Goal: Information Seeking & Learning: Learn about a topic

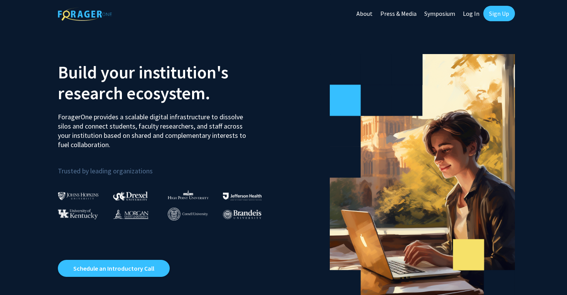
click at [494, 12] on link "Sign Up" at bounding box center [499, 13] width 32 height 15
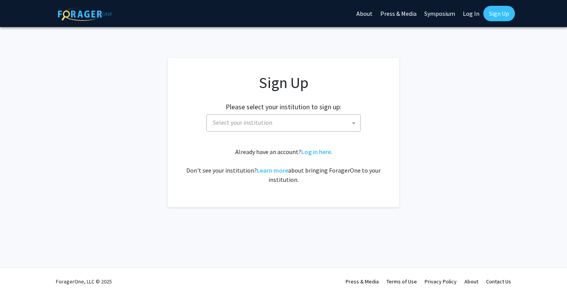
click at [236, 118] on span "Select your institution" at bounding box center [242, 122] width 59 height 8
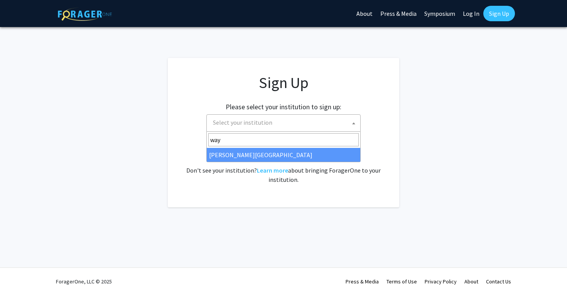
type input "way"
select select "21"
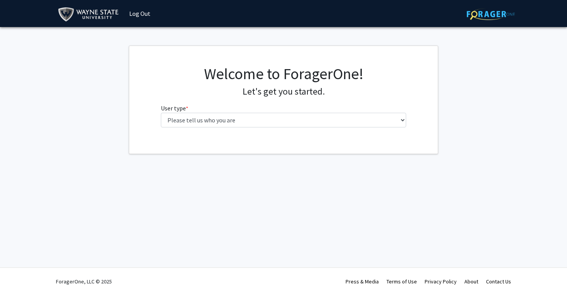
click at [58, 7] on img at bounding box center [90, 14] width 64 height 17
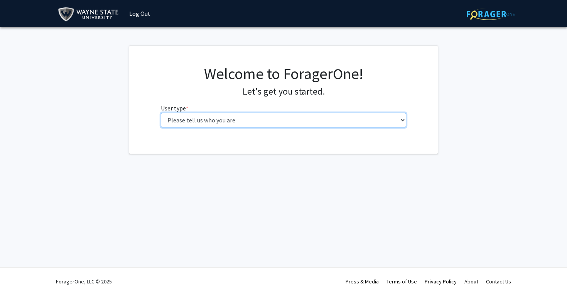
click at [230, 123] on select "Please tell us who you are Undergraduate Student Master's Student Doctoral Cand…" at bounding box center [284, 120] width 246 height 15
select select "3: doc"
click at [161, 113] on select "Please tell us who you are Undergraduate Student Master's Student Doctoral Cand…" at bounding box center [284, 120] width 246 height 15
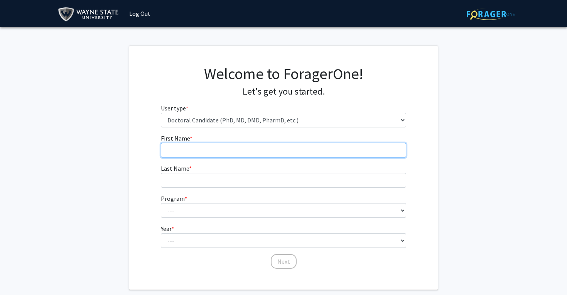
click at [281, 146] on input "First Name * required" at bounding box center [284, 150] width 246 height 15
type input "Lauren"
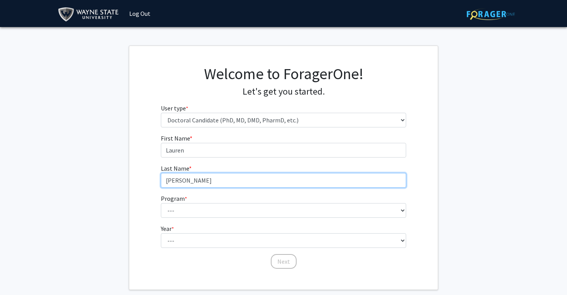
type input "Collins"
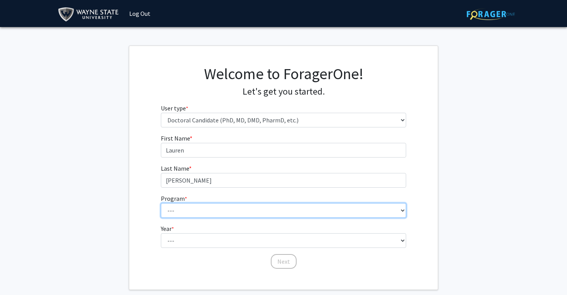
click at [373, 211] on select "--- Adult-Gerontology Acute Care Nurse Practitioner Adult-Gerontology Primary C…" at bounding box center [284, 210] width 246 height 15
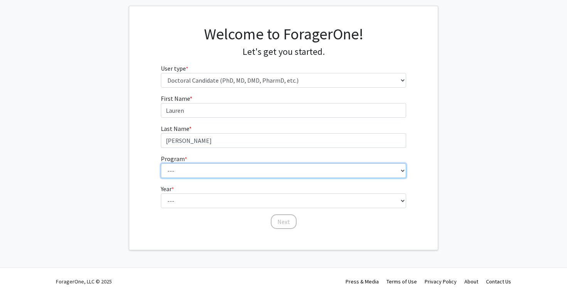
click at [223, 175] on select "--- Adult-Gerontology Acute Care Nurse Practitioner Adult-Gerontology Primary C…" at bounding box center [284, 170] width 246 height 15
select select "46: 728"
click at [161, 163] on select "--- Adult-Gerontology Acute Care Nurse Practitioner Adult-Gerontology Primary C…" at bounding box center [284, 170] width 246 height 15
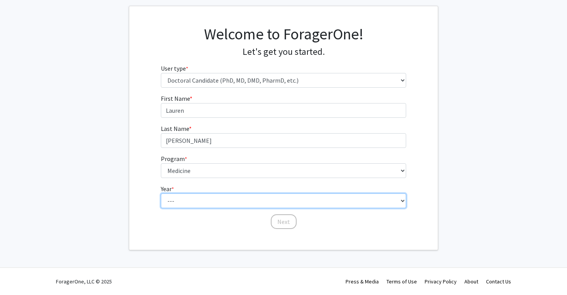
click at [183, 202] on select "--- First Year Second Year Third Year Fourth Year Fifth Year Sixth Year Seventh…" at bounding box center [284, 200] width 246 height 15
select select "1: first_year"
click at [161, 193] on select "--- First Year Second Year Third Year Fourth Year Fifth Year Sixth Year Seventh…" at bounding box center [284, 200] width 246 height 15
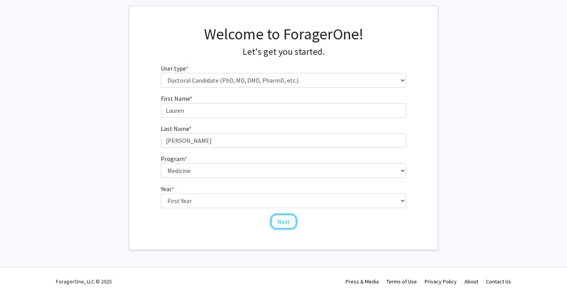
click at [282, 222] on button "Next" at bounding box center [284, 221] width 26 height 15
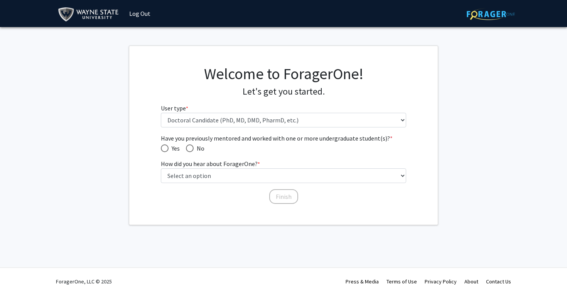
scroll to position [0, 0]
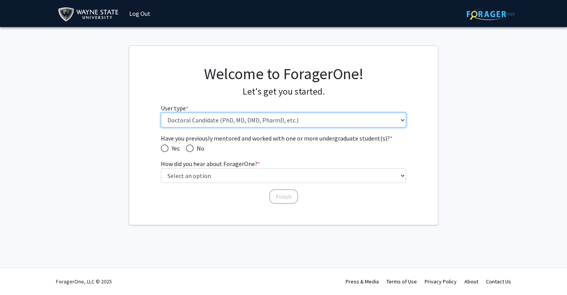
click at [199, 123] on select "Please tell us who you are Undergraduate Student Master's Student Doctoral Cand…" at bounding box center [284, 120] width 246 height 15
click at [161, 113] on select "Please tell us who you are Undergraduate Student Master's Student Doctoral Cand…" at bounding box center [284, 120] width 246 height 15
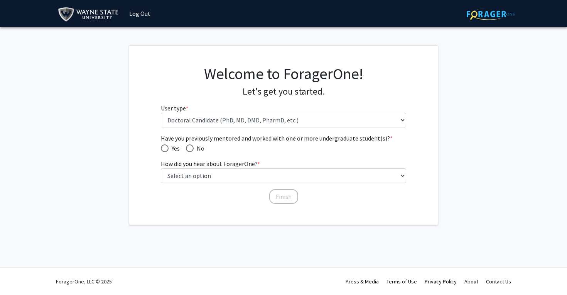
click at [198, 147] on span "No" at bounding box center [199, 148] width 11 height 9
click at [194, 147] on input "No" at bounding box center [190, 148] width 8 height 8
radio input "true"
click at [195, 167] on label "How did you hear about ForagerOne? * required" at bounding box center [210, 163] width 99 height 9
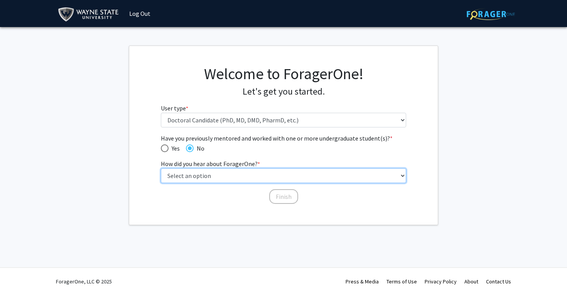
click at [195, 168] on select "Select an option Peer/student recommendation Faculty/staff recommendation Unive…" at bounding box center [284, 175] width 246 height 15
click at [195, 173] on select "Select an option Peer/student recommendation Faculty/staff recommendation Unive…" at bounding box center [284, 175] width 246 height 15
select select "2: faculty_recommendation"
click at [161, 168] on select "Select an option Peer/student recommendation Faculty/staff recommendation Unive…" at bounding box center [284, 175] width 246 height 15
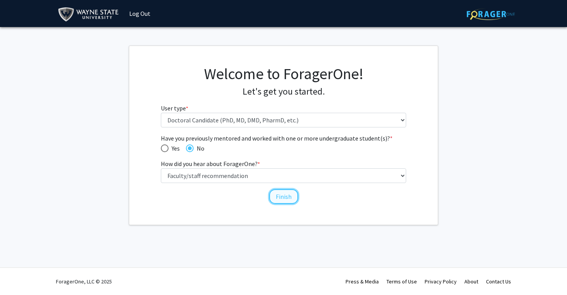
click at [293, 194] on button "Finish" at bounding box center [283, 196] width 29 height 15
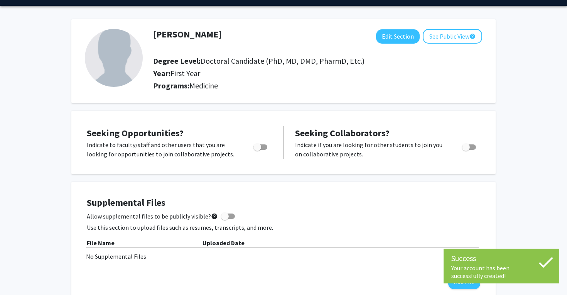
scroll to position [20, 0]
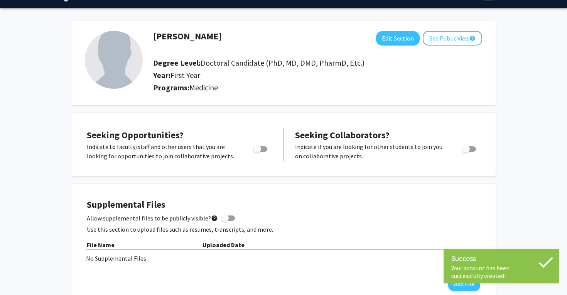
click at [260, 151] on span "Toggle" at bounding box center [258, 149] width 8 height 8
click at [257, 152] on input "Are you actively seeking opportunities?" at bounding box center [257, 152] width 0 height 0
checkbox input "true"
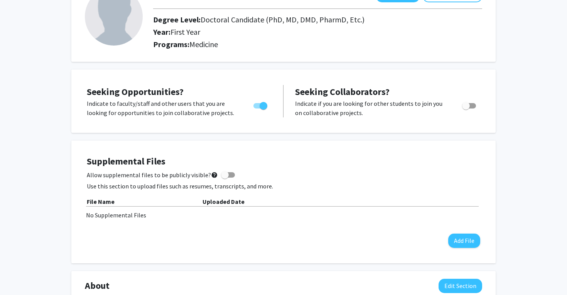
scroll to position [0, 0]
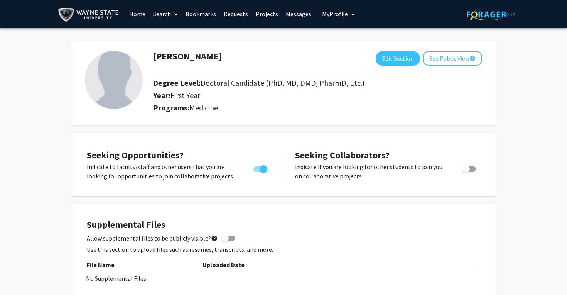
click at [138, 11] on link "Home" at bounding box center [137, 13] width 24 height 27
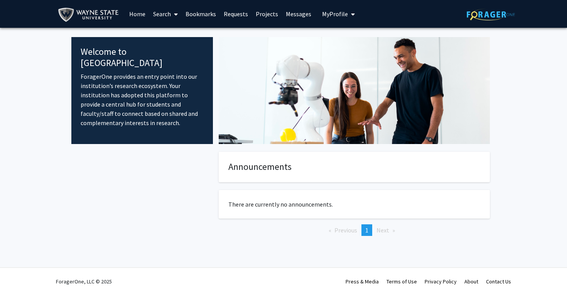
click at [163, 16] on link "Search" at bounding box center [165, 13] width 32 height 27
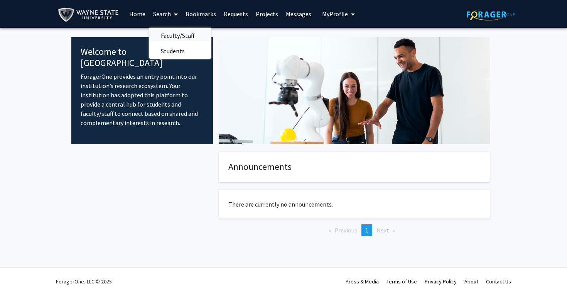
click at [171, 38] on span "Faculty/Staff" at bounding box center [177, 35] width 57 height 15
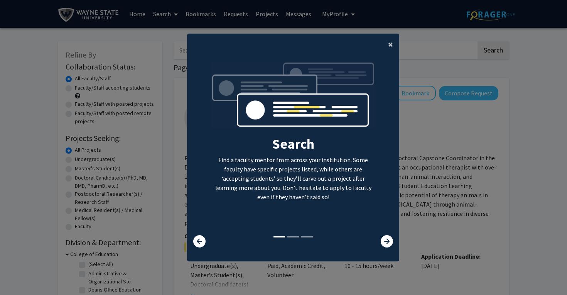
click at [397, 39] on button "×" at bounding box center [390, 45] width 17 height 22
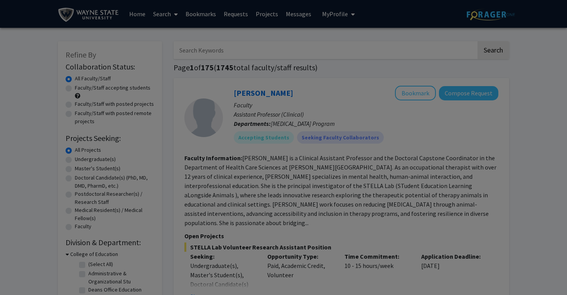
click at [392, 43] on div "Search Find a faculty mentor from across your institution. Some faculty have sp…" at bounding box center [293, 80] width 211 height 174
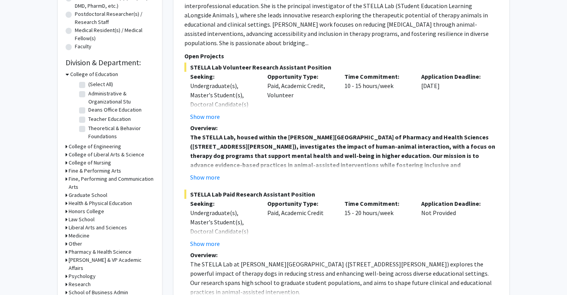
scroll to position [182, 0]
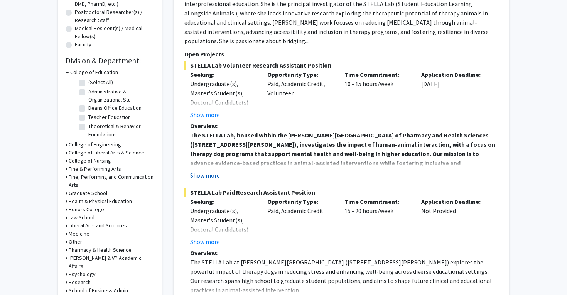
click at [210, 171] on button "Show more" at bounding box center [205, 175] width 30 height 9
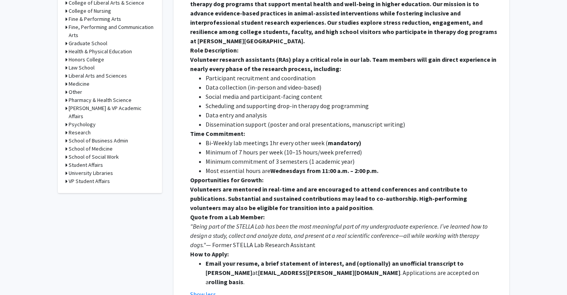
scroll to position [398, 0]
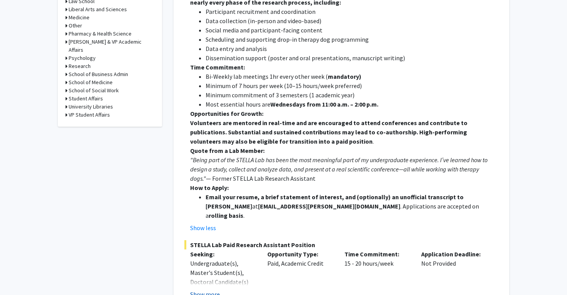
click at [214, 289] on button "Show more" at bounding box center [205, 293] width 30 height 9
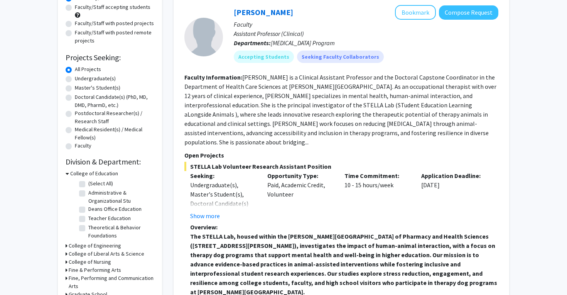
scroll to position [79, 0]
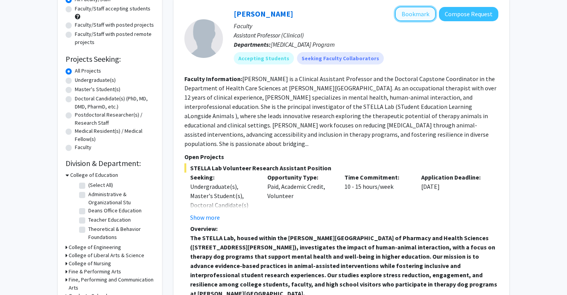
click at [417, 16] on button "Bookmark" at bounding box center [415, 14] width 41 height 15
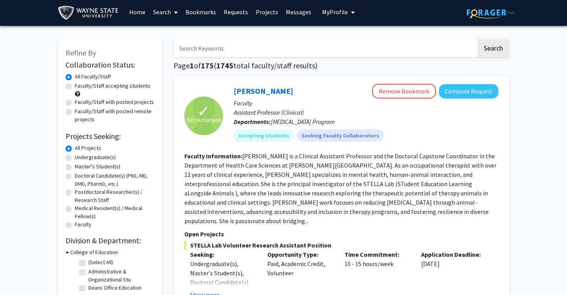
scroll to position [0, 0]
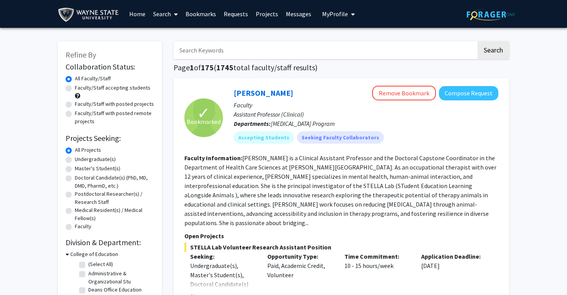
click at [75, 178] on label "Doctoral Candidate(s) (PhD, MD, DMD, PharmD, etc.)" at bounding box center [114, 182] width 79 height 16
click at [75, 178] on input "Doctoral Candidate(s) (PhD, MD, DMD, PharmD, etc.)" at bounding box center [77, 176] width 5 height 5
radio input "true"
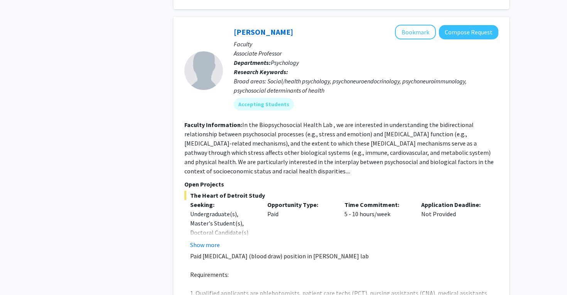
scroll to position [759, 0]
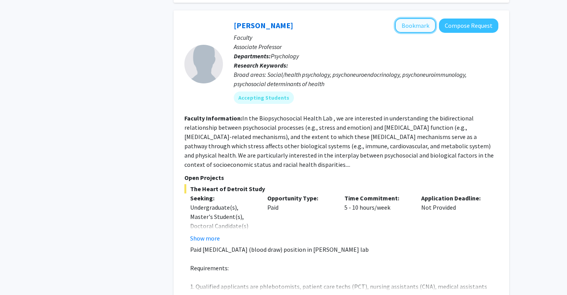
click at [421, 18] on button "Bookmark" at bounding box center [415, 25] width 41 height 15
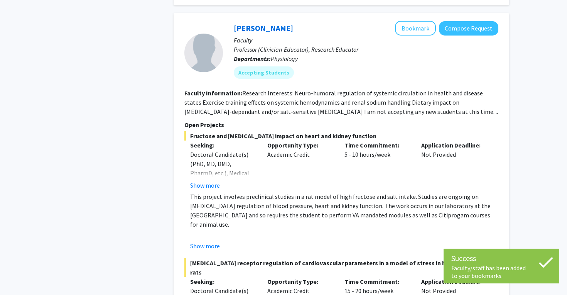
scroll to position [1067, 0]
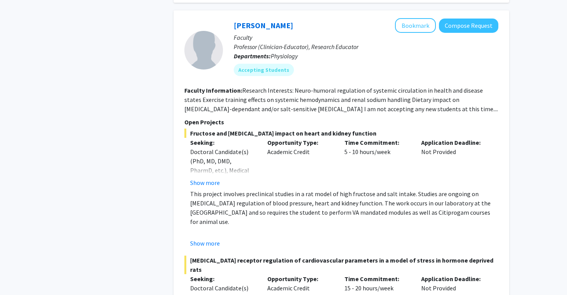
click at [310, 101] on fg-read-more "Research Interests: Neuro-humoral regulation of systemic circulation in health …" at bounding box center [341, 99] width 314 height 26
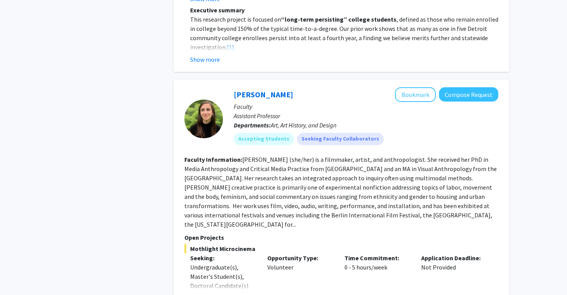
scroll to position [3288, 0]
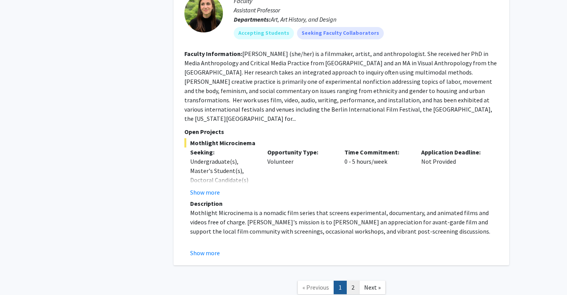
click at [351, 281] on link "2" at bounding box center [352, 288] width 13 height 14
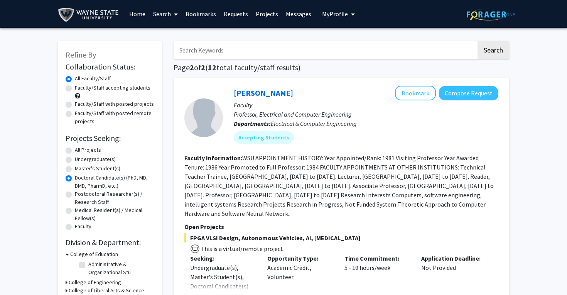
scroll to position [44, 0]
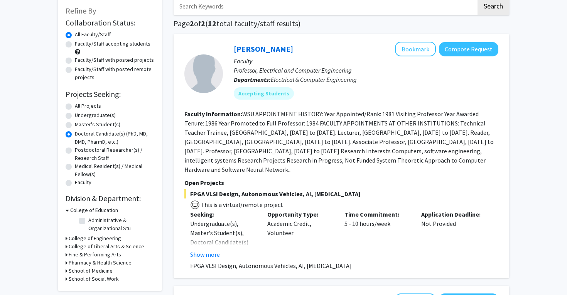
click at [75, 45] on label "Faculty/Staff accepting students" at bounding box center [113, 44] width 76 height 8
click at [75, 45] on input "Faculty/Staff accepting students" at bounding box center [77, 42] width 5 height 5
radio input "true"
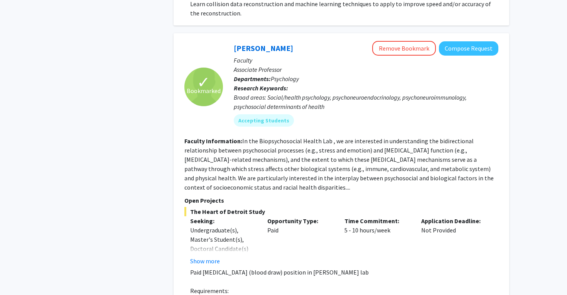
scroll to position [793, 0]
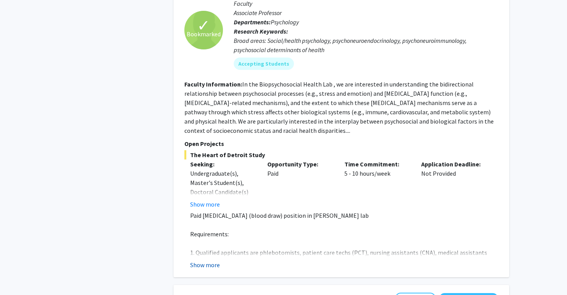
click at [203, 260] on button "Show more" at bounding box center [205, 264] width 30 height 9
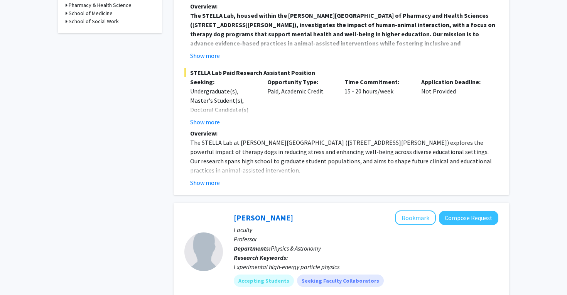
scroll to position [295, 0]
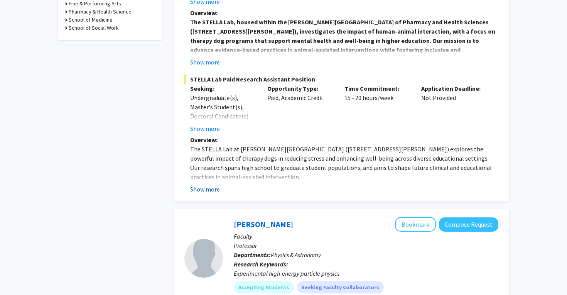
click at [194, 184] on button "Show more" at bounding box center [205, 188] width 30 height 9
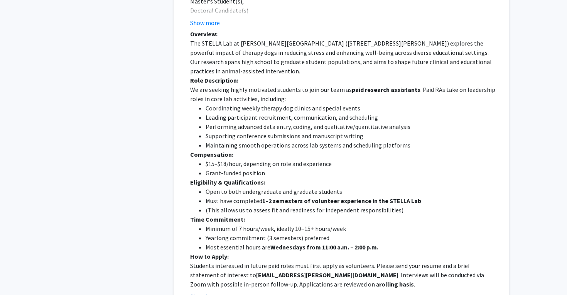
scroll to position [404, 0]
